Goal: Check status: Check status

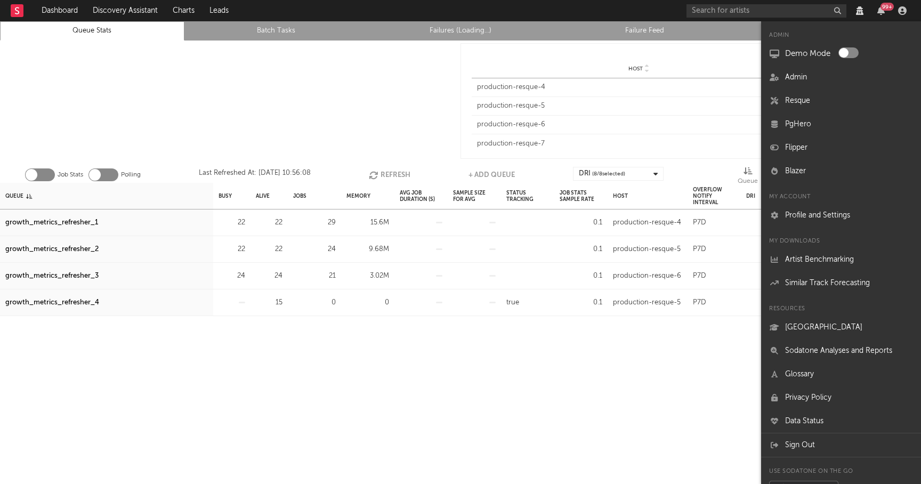
click at [384, 174] on button "Refresh" at bounding box center [390, 175] width 42 height 16
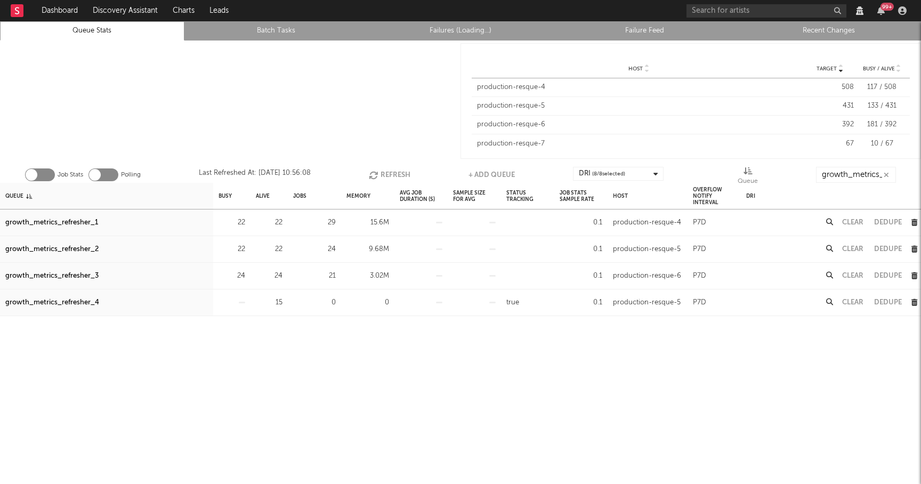
click at [383, 86] on div at bounding box center [230, 100] width 460 height 121
click at [401, 173] on button "Refresh" at bounding box center [389, 175] width 42 height 16
click at [87, 224] on div "growth_metrics_refresher_1" at bounding box center [51, 222] width 93 height 13
click at [81, 246] on div "growth_metrics_refresher_2" at bounding box center [51, 249] width 93 height 13
click at [80, 273] on div "growth_metrics_refresher_3" at bounding box center [51, 276] width 93 height 13
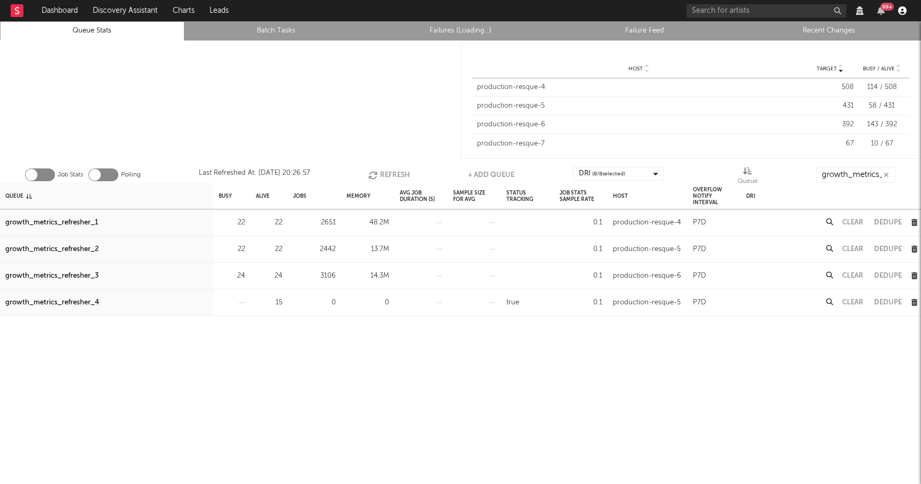
click at [905, 14] on icon "button" at bounding box center [902, 10] width 9 height 9
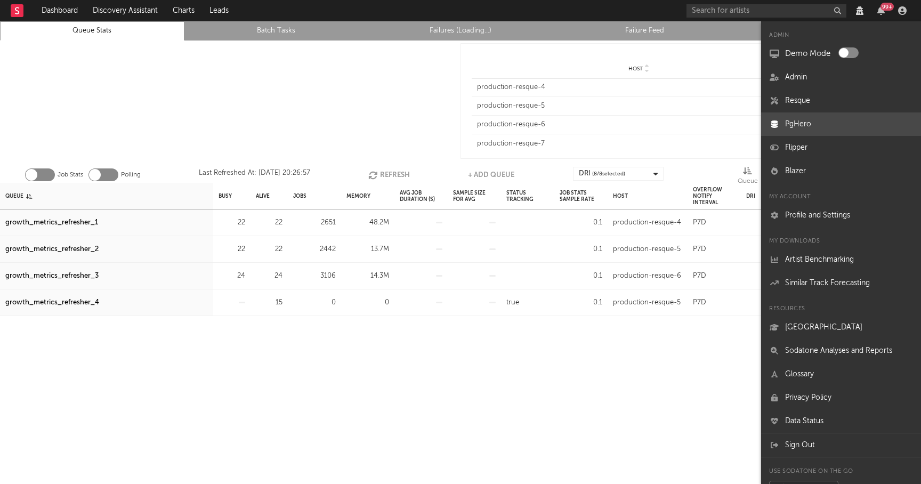
click at [795, 133] on link "PgHero" at bounding box center [841, 123] width 160 height 23
click at [395, 103] on div at bounding box center [230, 100] width 460 height 121
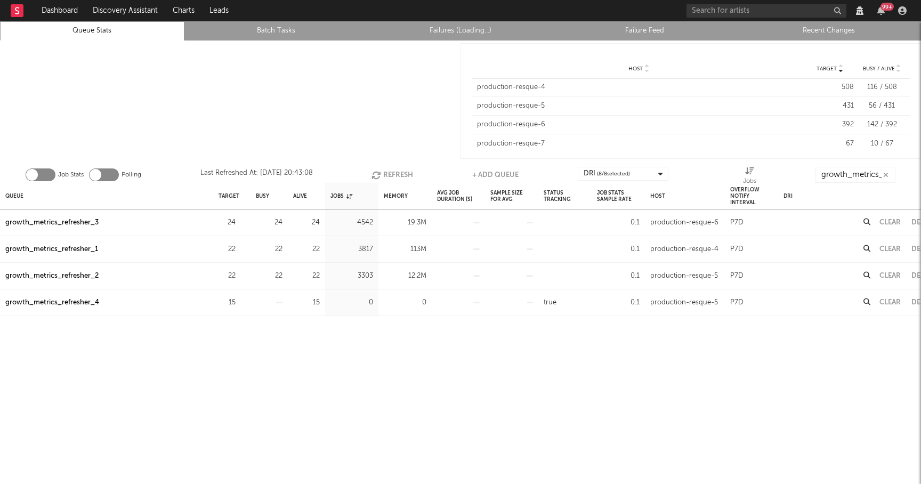
click at [452, 33] on link "Failures (Loading...)" at bounding box center [460, 31] width 173 height 13
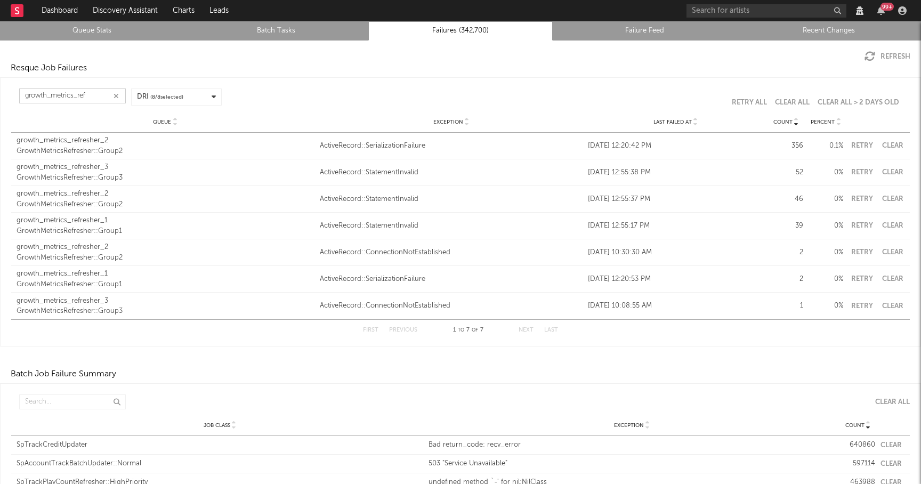
click at [70, 89] on input "growth_metrics_ref" at bounding box center [72, 95] width 107 height 15
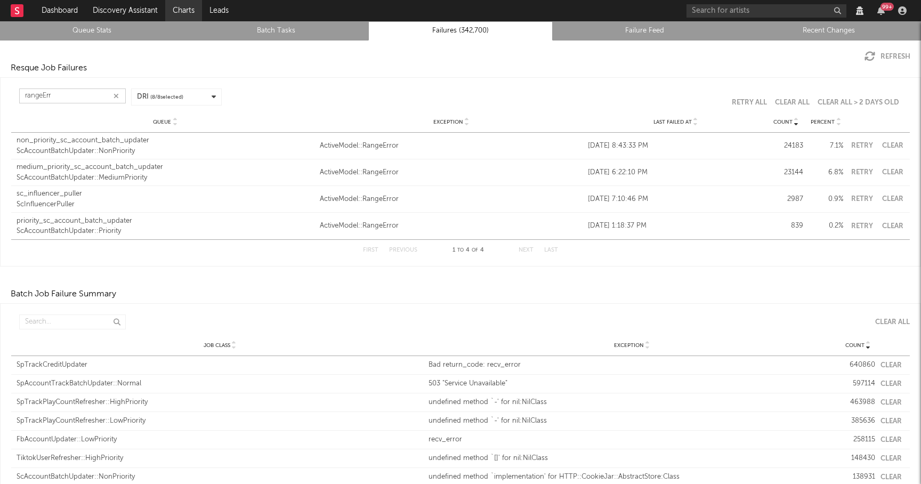
type input "rangeErr"
